Goal: Task Accomplishment & Management: Complete application form

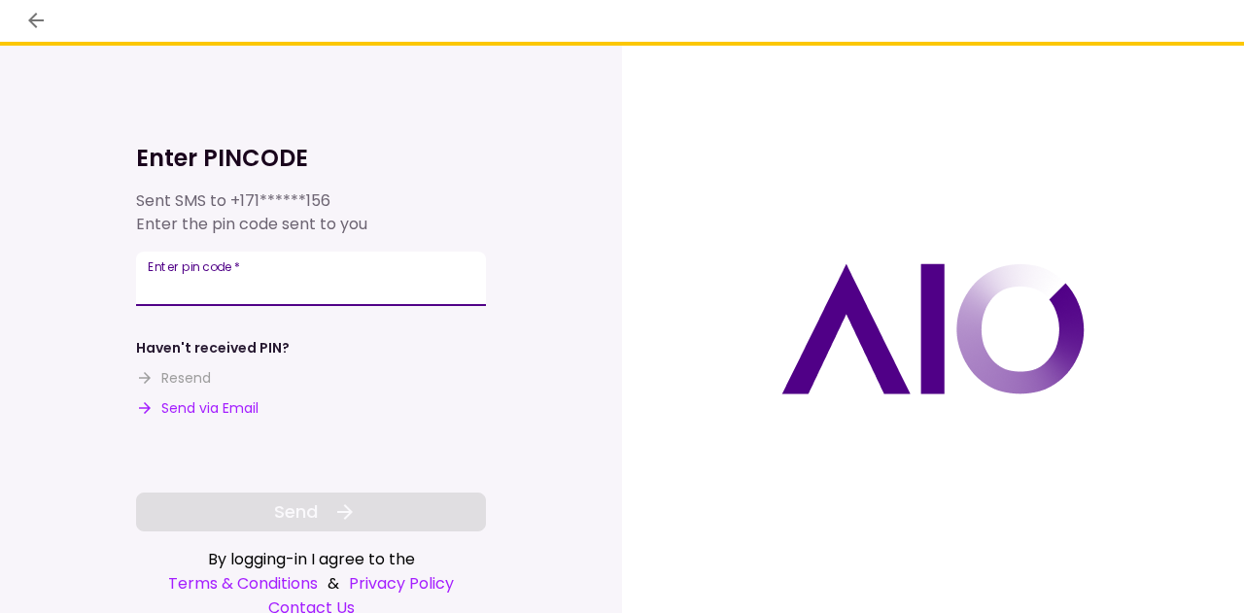
click at [258, 274] on input "Enter pin code   *" at bounding box center [311, 279] width 350 height 54
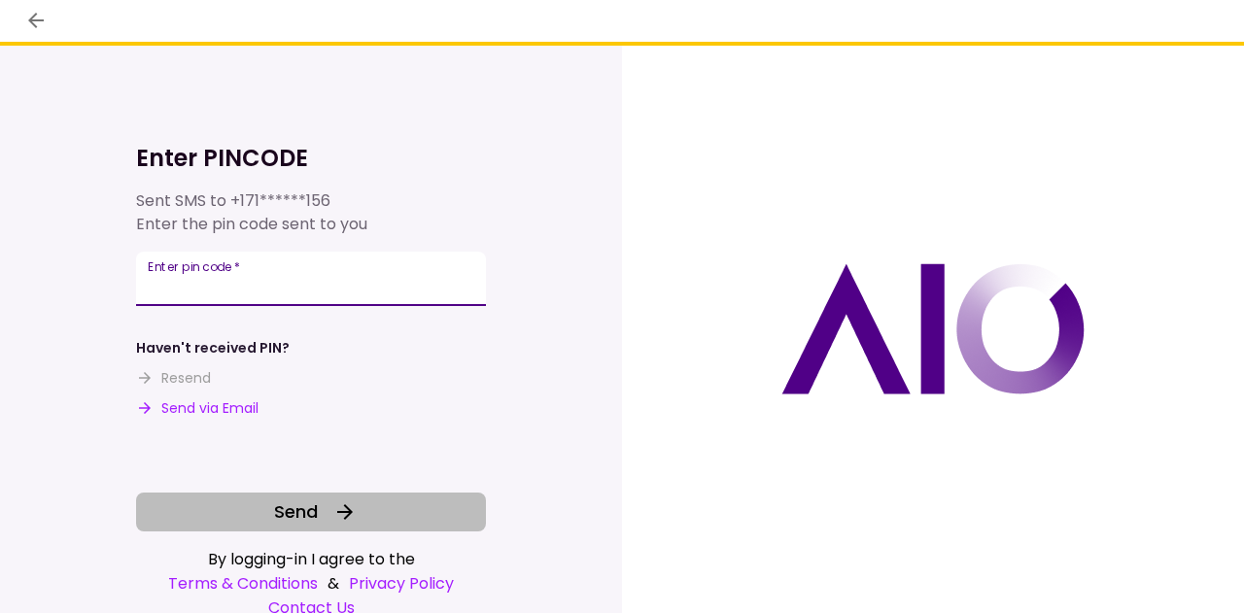
type input "******"
click at [317, 503] on button "Send" at bounding box center [311, 512] width 350 height 39
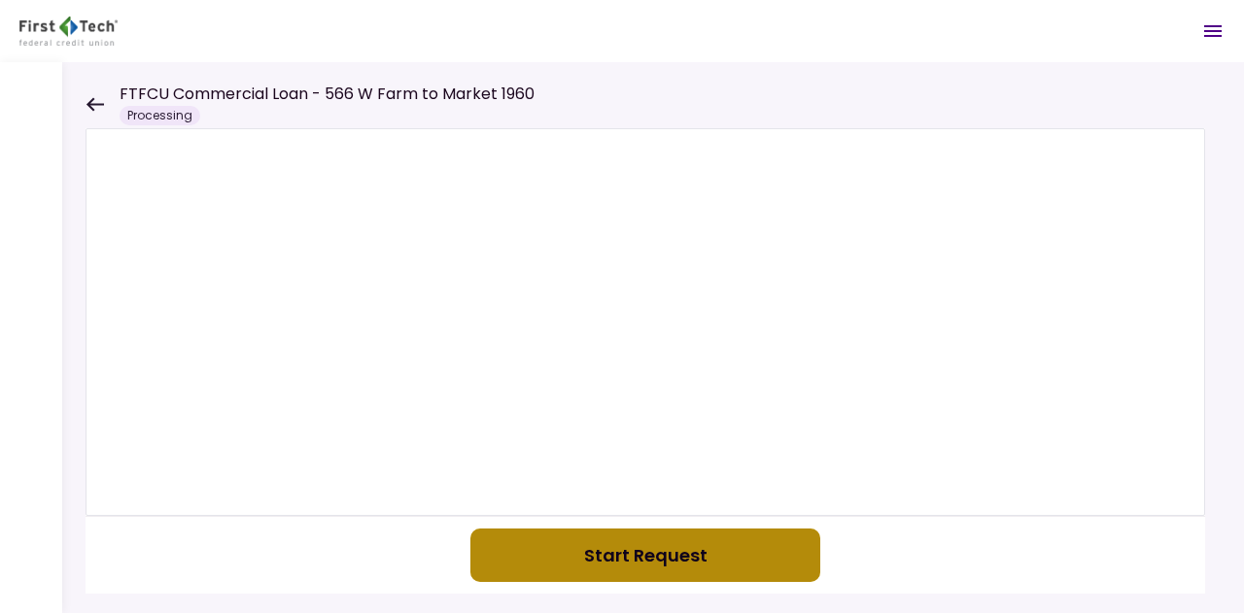
click at [651, 575] on button "Start Request" at bounding box center [645, 555] width 350 height 53
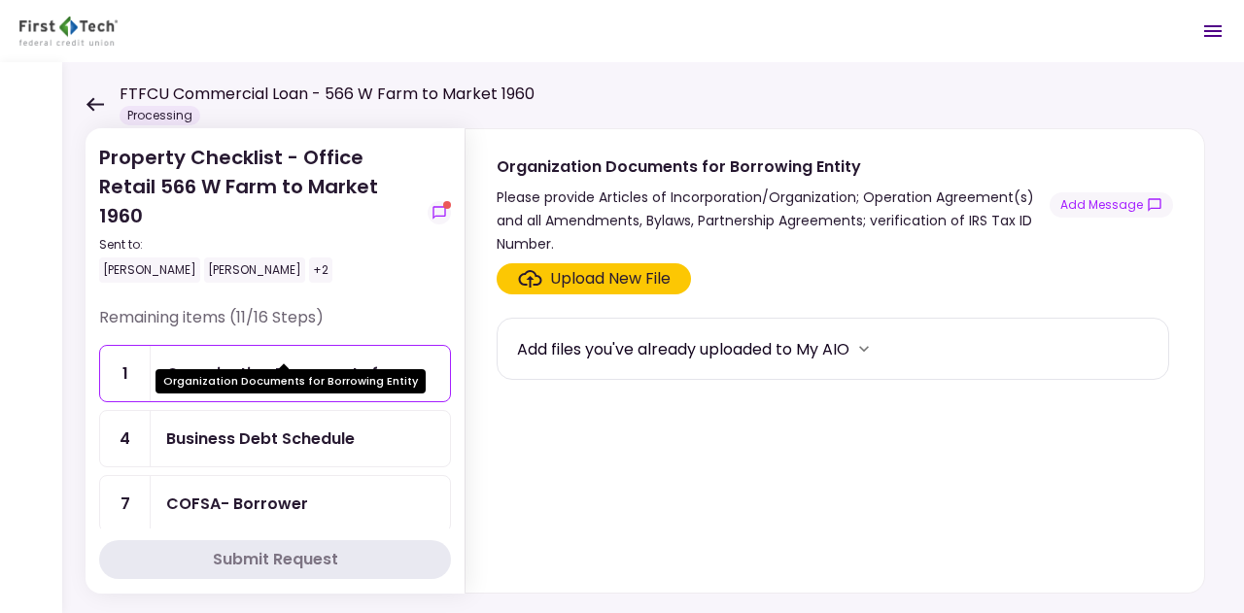
click at [330, 362] on div "Organization Documents for..." at bounding box center [286, 374] width 241 height 24
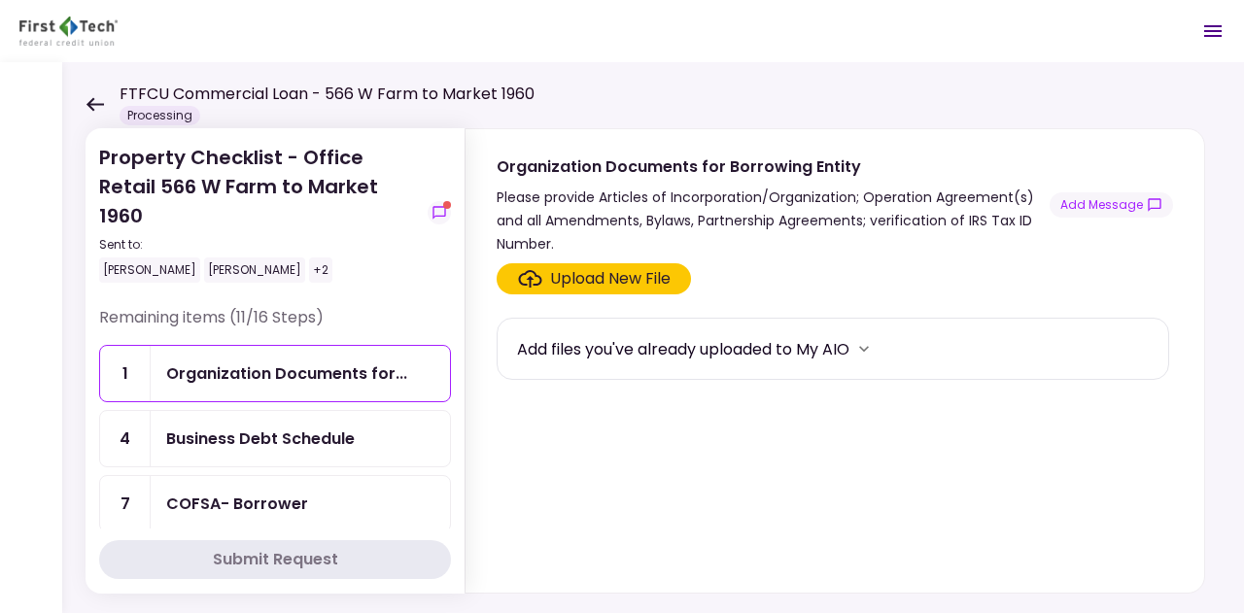
click at [609, 277] on div "Upload New File" at bounding box center [610, 278] width 121 height 23
click at [0, 0] on input "Upload New File" at bounding box center [0, 0] width 0 height 0
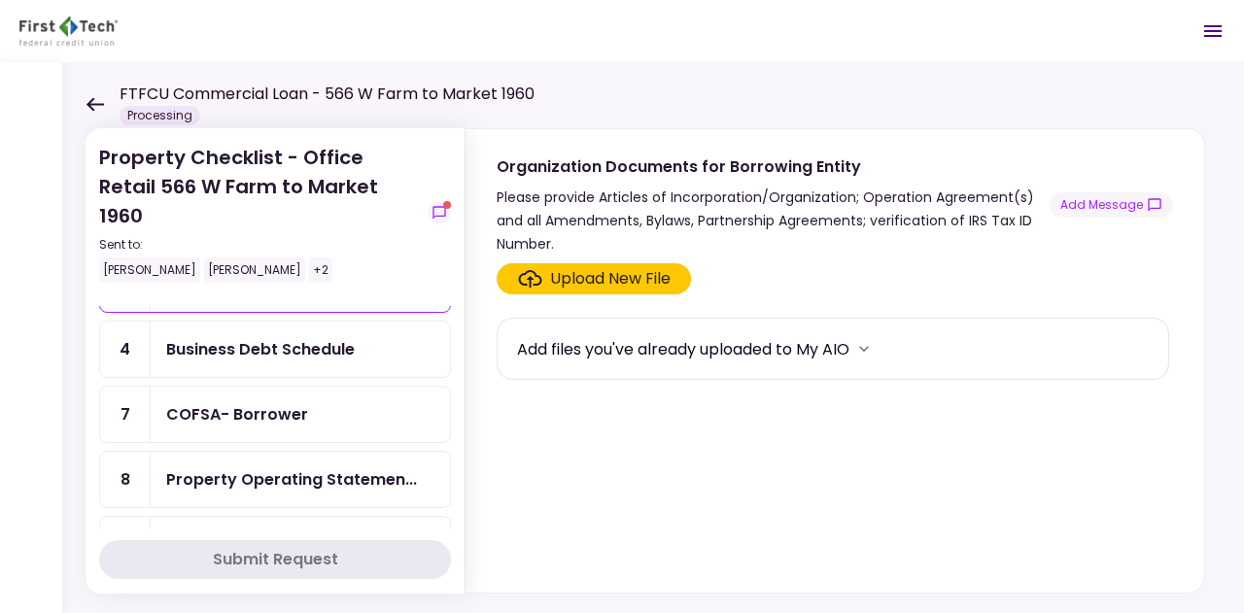
scroll to position [90, 0]
